Goal: Find specific page/section: Find specific page/section

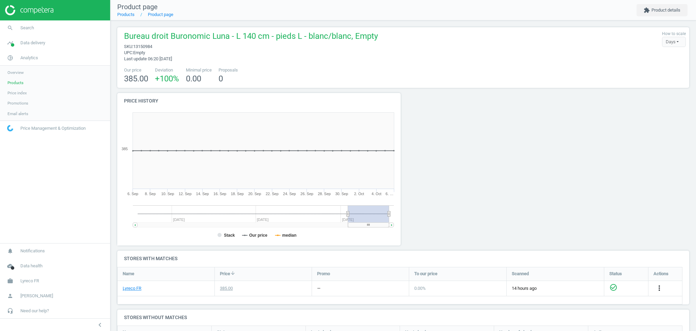
scroll to position [118, 579]
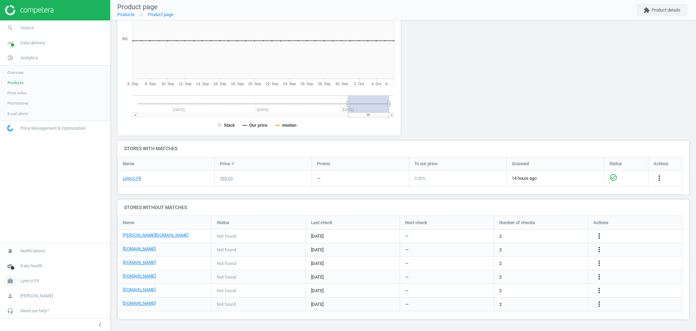
click at [27, 283] on span "Lyreco FR" at bounding box center [29, 280] width 19 height 6
click at [22, 260] on span "Switch campaign" at bounding box center [22, 260] width 30 height 5
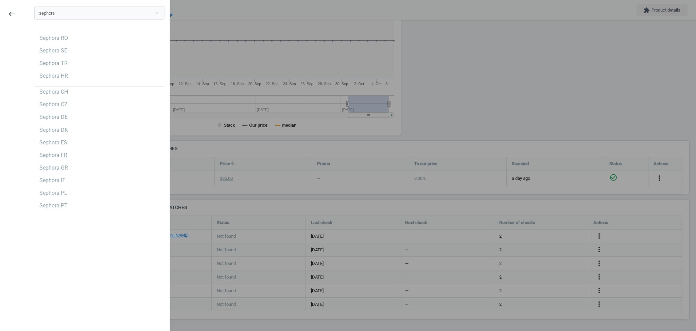
type input "sephora"
click at [48, 135] on div "Sephora RO Sephora SE Sephora TR Sephora HR Sephora CH Sephora CZ Sephora DE Se…" at bounding box center [99, 122] width 130 height 178
click at [51, 132] on div "Sephora DK" at bounding box center [53, 129] width 29 height 7
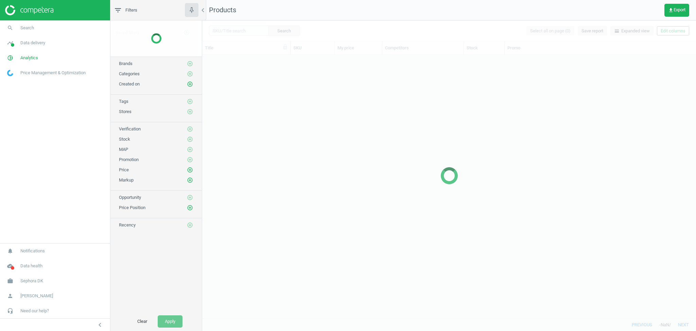
scroll to position [256, 487]
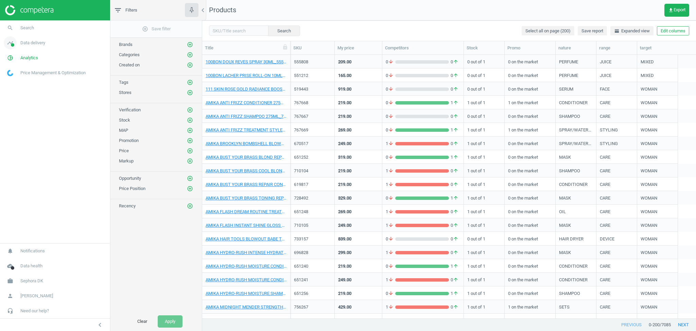
click at [26, 42] on span "Data delivery" at bounding box center [32, 43] width 25 height 6
click at [18, 98] on span "Stores" at bounding box center [13, 98] width 12 height 5
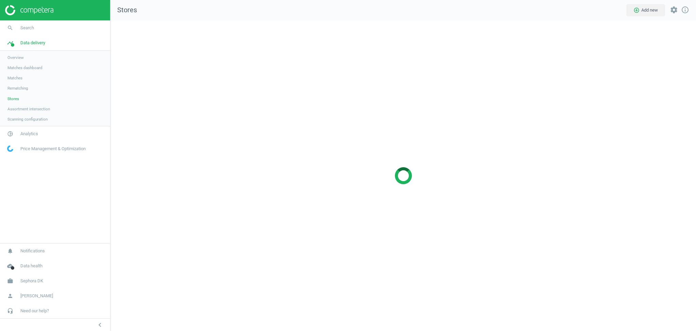
scroll to position [324, 600]
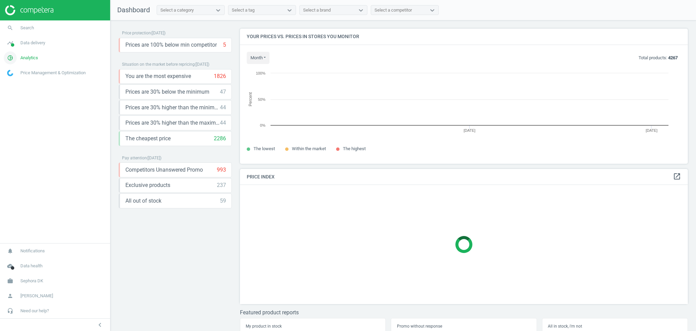
scroll to position [3, 3]
click at [28, 55] on span "Analytics" at bounding box center [29, 58] width 18 height 6
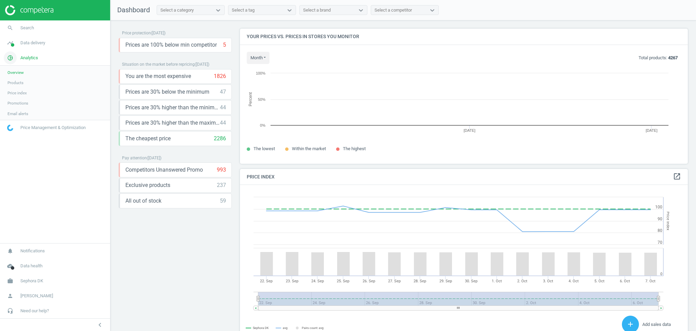
scroll to position [170, 455]
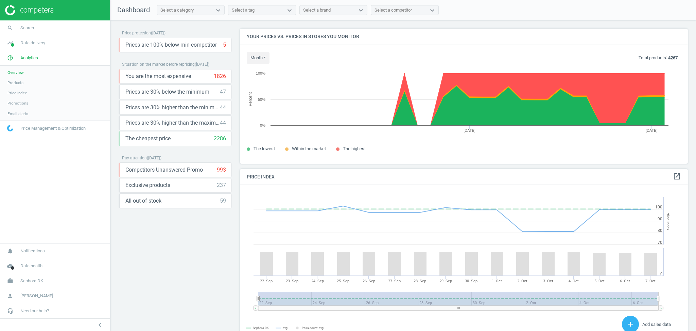
click at [18, 82] on span "Products" at bounding box center [15, 82] width 16 height 5
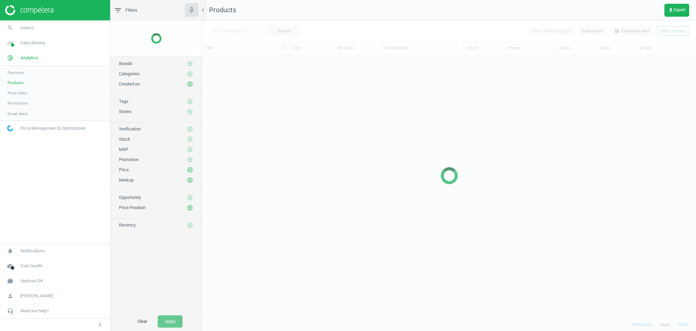
scroll to position [256, 487]
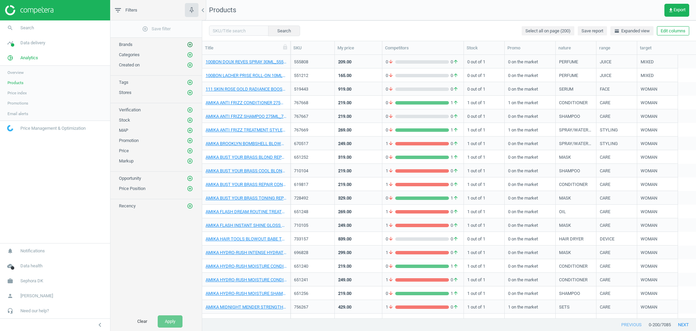
click at [190, 47] on icon "add_circle_outline" at bounding box center [190, 44] width 6 height 6
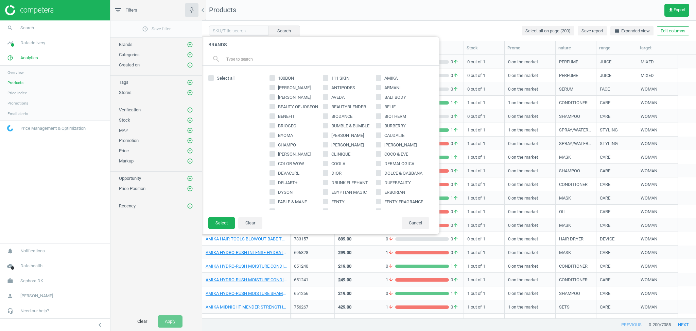
click at [271, 116] on input "BENEFIT" at bounding box center [272, 116] width 4 height 4
checkbox input "true"
click at [223, 221] on button "Select" at bounding box center [221, 223] width 27 height 12
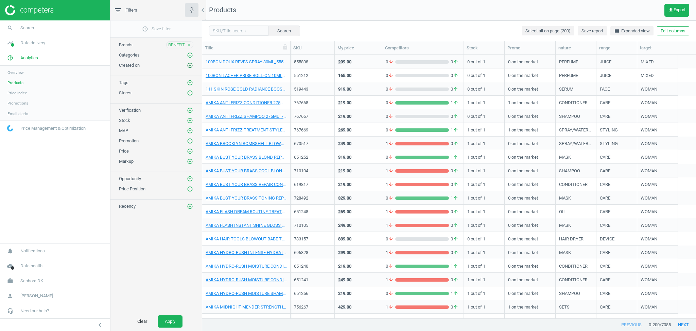
click at [189, 65] on icon "add_circle_outline" at bounding box center [190, 65] width 6 height 6
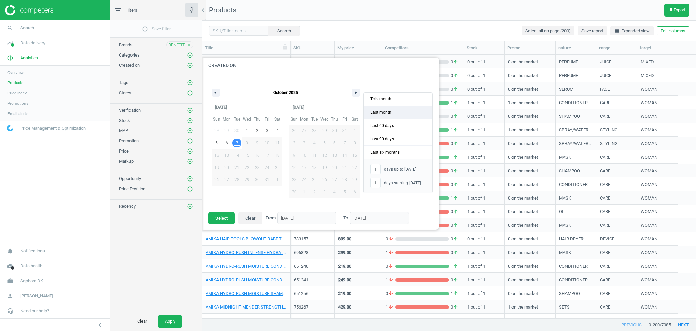
click at [382, 112] on span "Last month" at bounding box center [398, 112] width 69 height 13
type input "-"
type input "01/09/2025"
type input "30/09/2025"
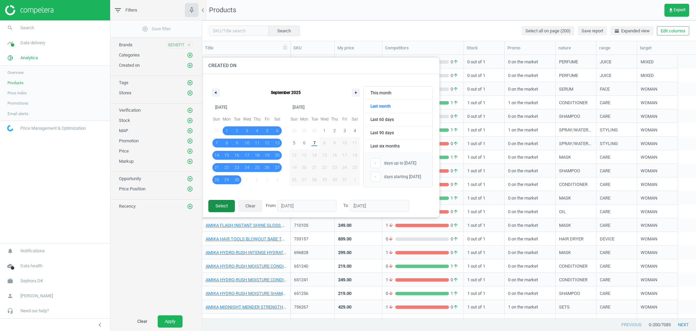
click at [219, 204] on button "Select" at bounding box center [221, 206] width 27 height 12
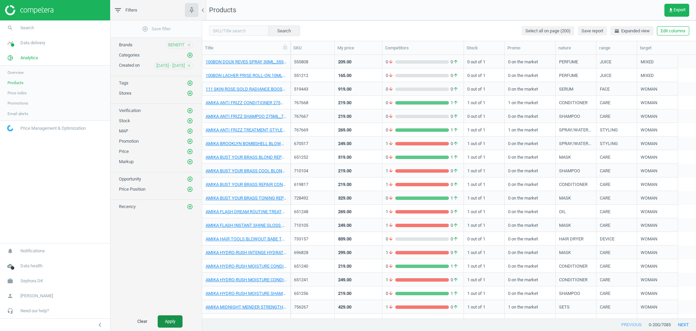
click at [172, 323] on button "Apply" at bounding box center [170, 321] width 25 height 12
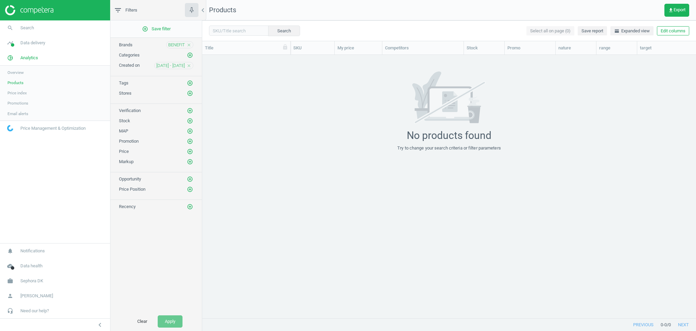
click at [187, 47] on icon "close" at bounding box center [189, 45] width 5 height 5
click at [175, 323] on button "Apply" at bounding box center [170, 321] width 25 height 12
click at [170, 63] on span "01 Sep - 30 Sep" at bounding box center [170, 65] width 29 height 6
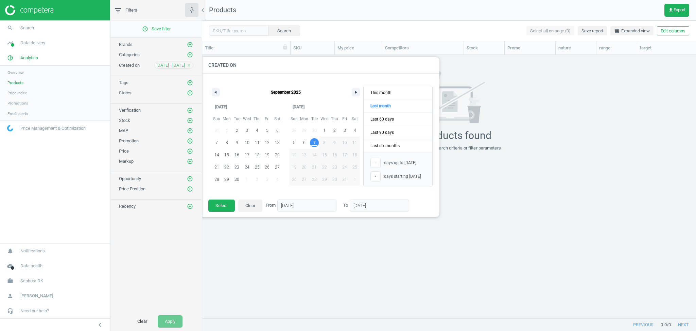
click at [315, 144] on span "7" at bounding box center [315, 142] width 2 height 12
type input "1"
type input "07/10/2025"
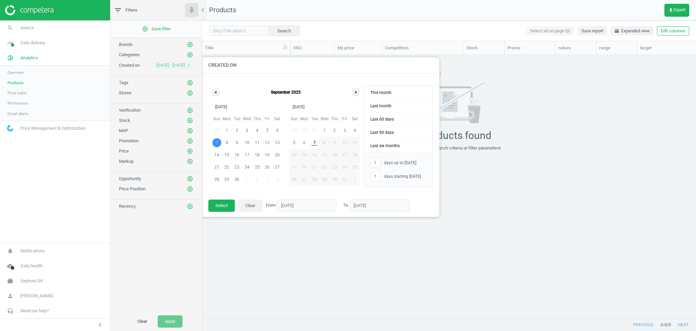
click at [216, 141] on span "7" at bounding box center [217, 142] width 2 height 12
type input "31"
type input "-"
type input "07/09/2025"
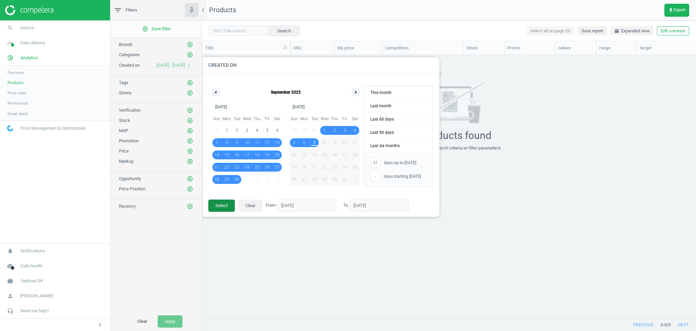
click at [226, 206] on button "Select" at bounding box center [221, 205] width 27 height 12
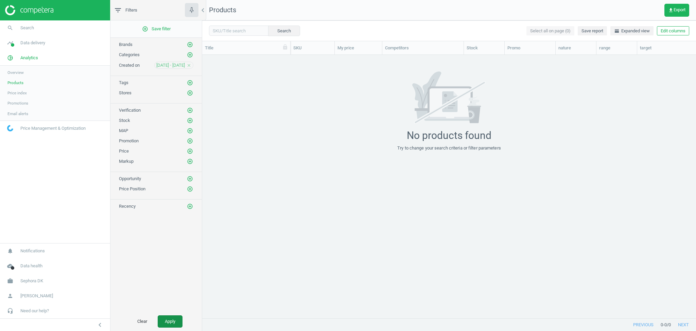
click at [175, 321] on button "Apply" at bounding box center [170, 321] width 25 height 12
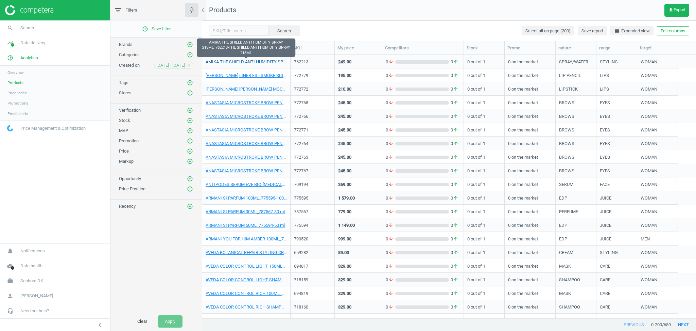
click at [225, 60] on link "AMIKA THE SHIELD ANTI HUMIDITY SPRAY 218ML_762213-THE SHIELD ANTI HUMIDITY SPRA…" at bounding box center [246, 62] width 81 height 6
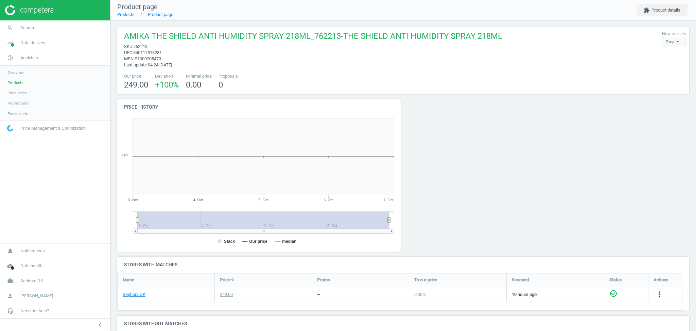
scroll to position [48, 0]
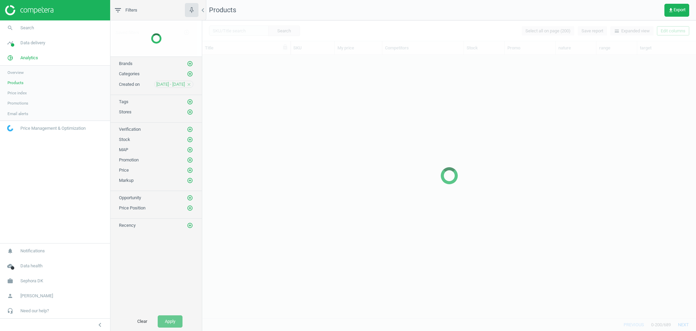
scroll to position [256, 487]
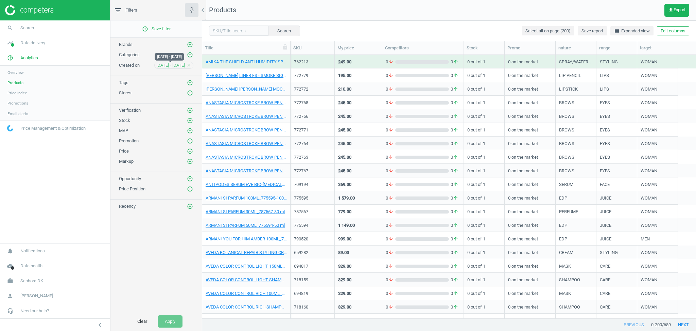
click at [174, 66] on span "07 Sep - 07 Oct" at bounding box center [170, 65] width 29 height 6
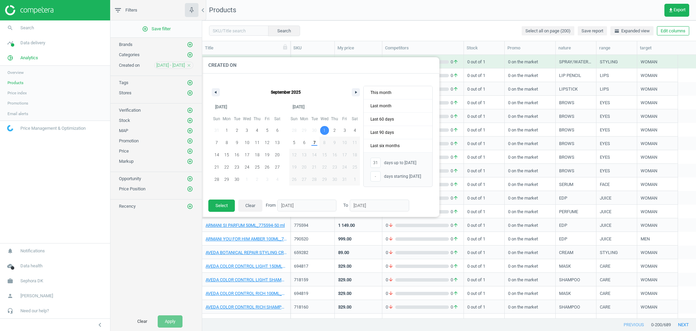
click at [325, 130] on span "1" at bounding box center [324, 130] width 2 height 12
type input "-"
type input "01/10/2025"
click at [316, 142] on span "7" at bounding box center [314, 142] width 10 height 9
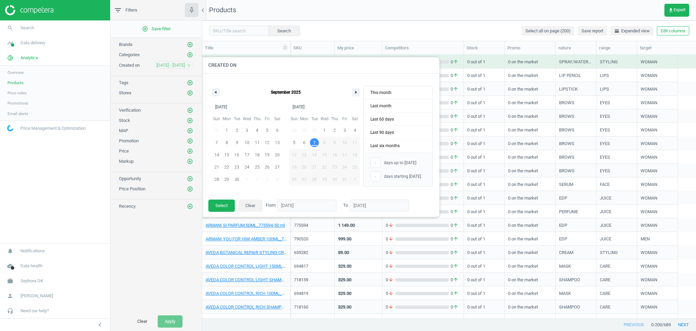
type input "7"
type input "07/10/2025"
click at [316, 142] on span "7" at bounding box center [314, 142] width 10 height 9
type input "1"
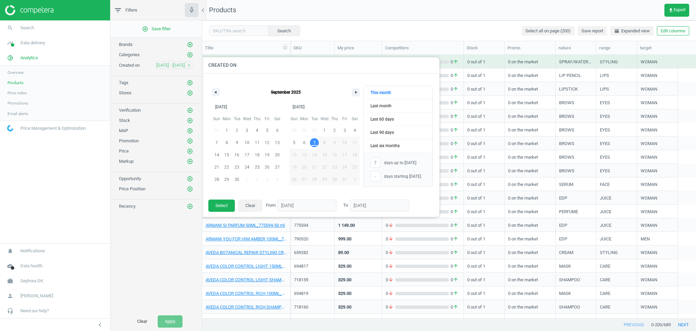
type input "07/10/2025"
click at [325, 130] on span "1" at bounding box center [324, 130] width 2 height 12
type input "7"
type input "-"
type input "01/10/2025"
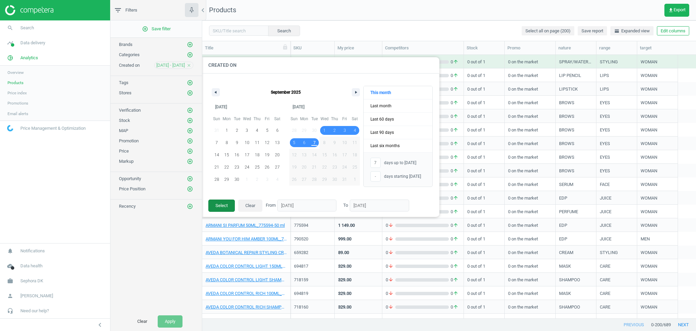
click at [223, 206] on button "Select" at bounding box center [221, 205] width 27 height 12
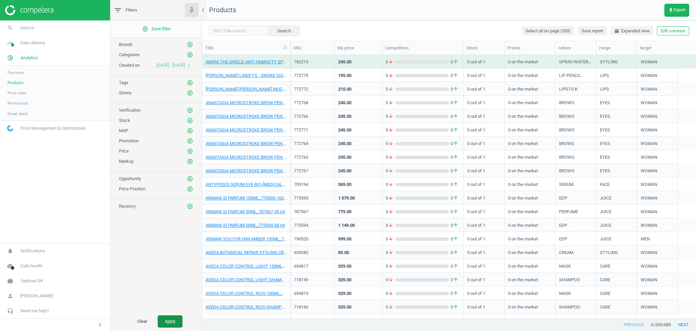
click at [174, 323] on button "Apply" at bounding box center [170, 321] width 25 height 12
click at [188, 44] on icon "add_circle_outline" at bounding box center [190, 44] width 6 height 6
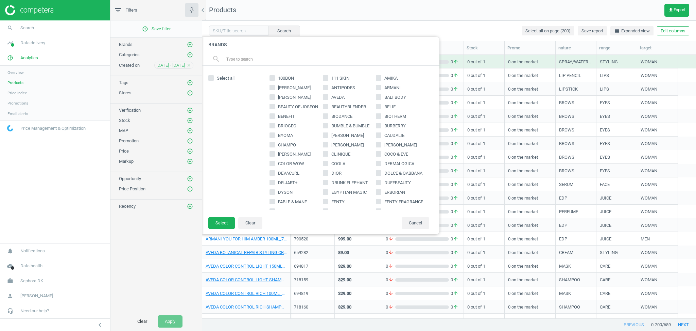
click at [274, 115] on icon at bounding box center [272, 115] width 5 height 5
click at [274, 115] on input "BENEFIT" at bounding box center [272, 116] width 4 height 4
checkbox input "true"
click at [273, 89] on input "ANASTASIA" at bounding box center [272, 87] width 4 height 4
checkbox input "true"
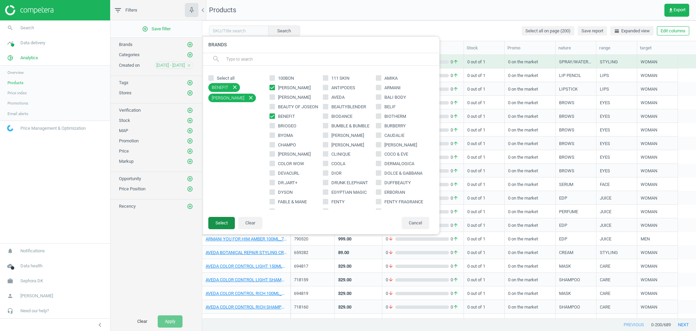
click at [224, 224] on button "Select" at bounding box center [221, 223] width 27 height 12
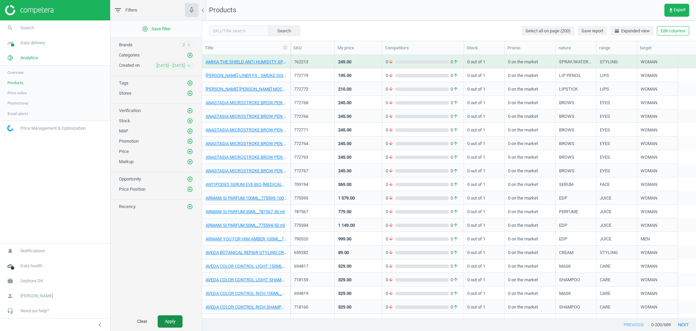
click at [174, 320] on button "Apply" at bounding box center [170, 321] width 25 height 12
click at [183, 44] on span "2" at bounding box center [184, 45] width 2 height 6
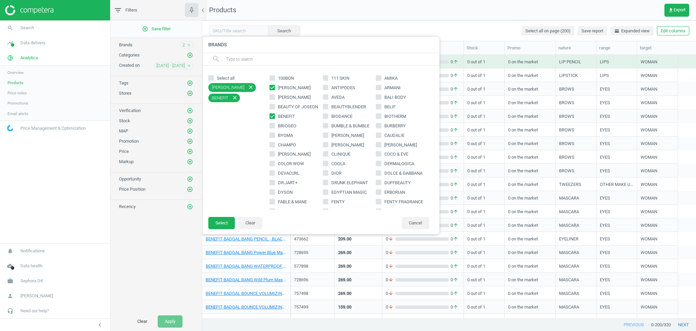
click at [248, 86] on icon "close" at bounding box center [251, 87] width 6 height 6
checkbox input "false"
click at [222, 222] on button "Select" at bounding box center [221, 223] width 27 height 12
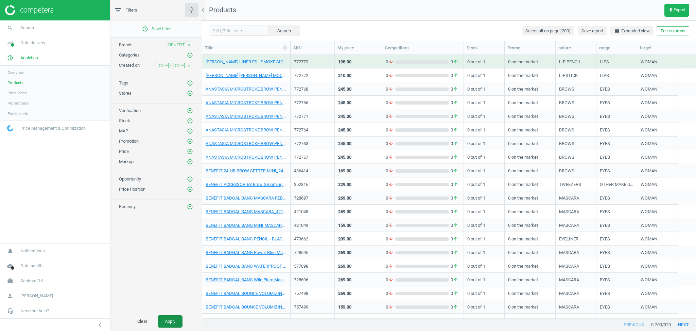
click at [165, 324] on button "Apply" at bounding box center [170, 321] width 25 height 12
